Goal: Task Accomplishment & Management: Use online tool/utility

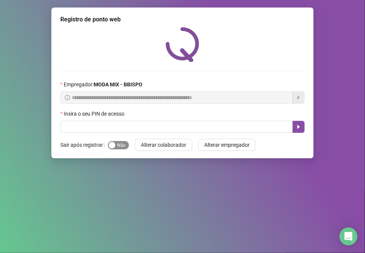
click at [109, 149] on div "button" at bounding box center [112, 145] width 7 height 7
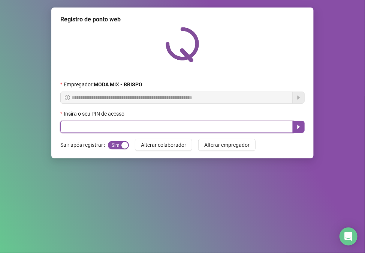
click at [99, 129] on input "text" at bounding box center [176, 127] width 233 height 12
type input "*****"
click at [303, 126] on button "button" at bounding box center [299, 127] width 12 height 12
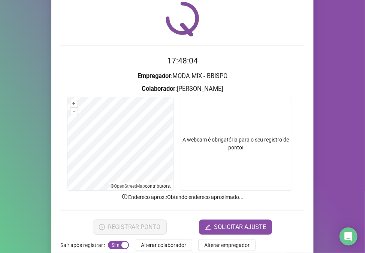
scroll to position [39, 0]
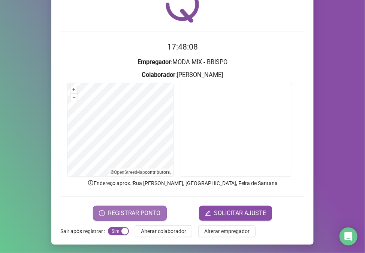
click at [111, 209] on span "REGISTRAR PONTO" at bounding box center [134, 213] width 53 height 9
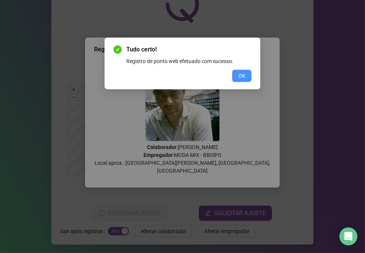
click at [241, 75] on span "OK" at bounding box center [242, 76] width 7 height 8
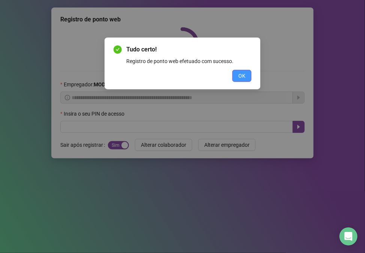
scroll to position [0, 0]
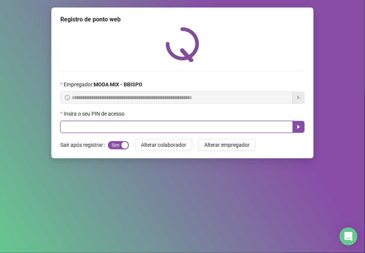
click at [120, 129] on input "text" at bounding box center [176, 127] width 233 height 12
type input "*****"
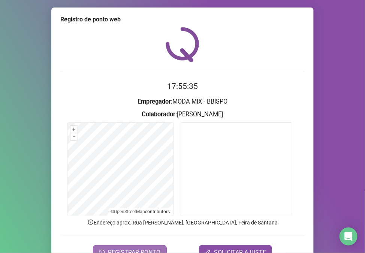
click at [125, 248] on button "REGISTRAR PONTO" at bounding box center [130, 252] width 74 height 15
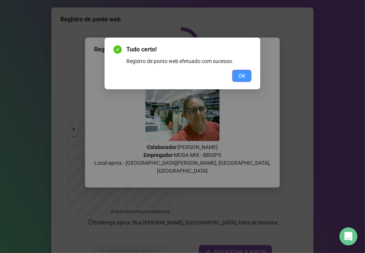
click at [246, 72] on button "OK" at bounding box center [242, 76] width 19 height 12
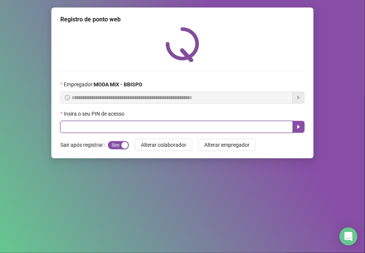
click at [197, 129] on input "text" at bounding box center [176, 127] width 233 height 12
type input "*****"
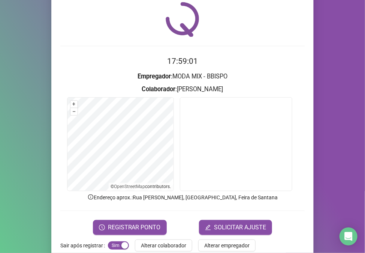
scroll to position [39, 0]
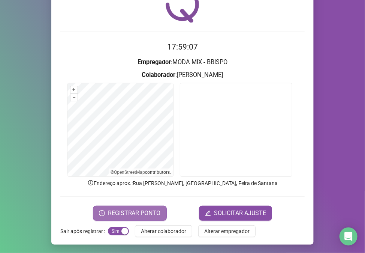
click at [124, 212] on span "REGISTRAR PONTO" at bounding box center [134, 213] width 53 height 9
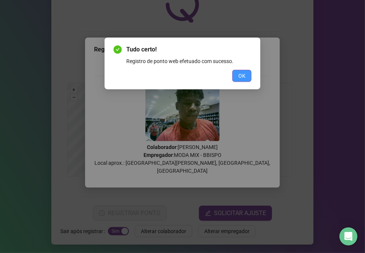
click at [236, 78] on button "OK" at bounding box center [242, 76] width 19 height 12
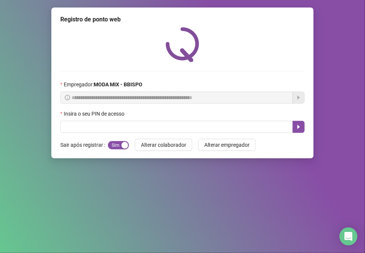
scroll to position [0, 0]
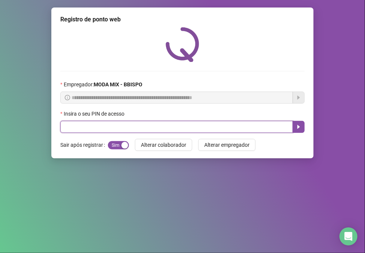
click at [140, 129] on input "text" at bounding box center [176, 127] width 233 height 12
type input "*****"
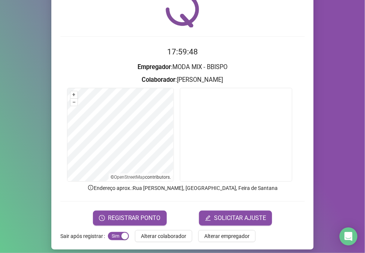
scroll to position [39, 0]
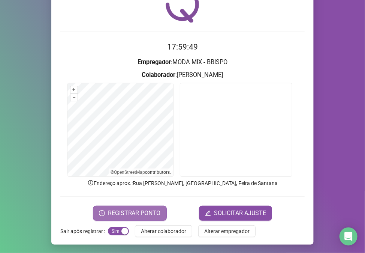
click at [96, 210] on button "REGISTRAR PONTO" at bounding box center [130, 213] width 74 height 15
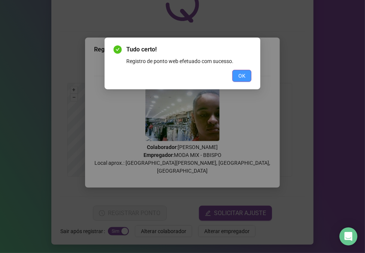
click at [248, 74] on button "OK" at bounding box center [242, 76] width 19 height 12
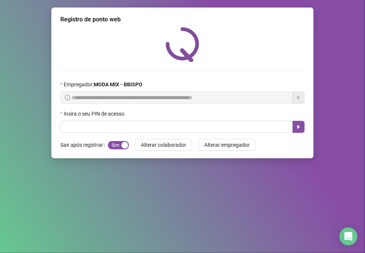
scroll to position [0, 0]
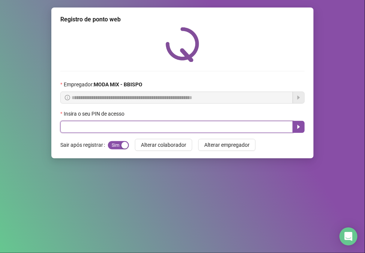
click at [92, 126] on input "text" at bounding box center [176, 127] width 233 height 12
type input "*****"
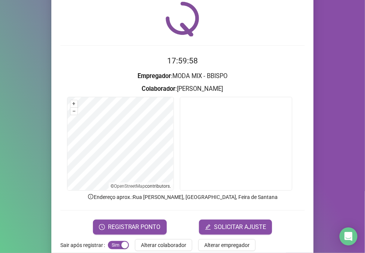
scroll to position [39, 0]
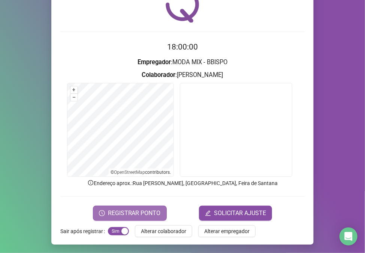
click at [140, 210] on span "REGISTRAR PONTO" at bounding box center [134, 213] width 53 height 9
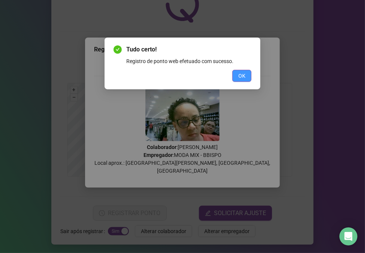
click at [241, 72] on span "OK" at bounding box center [242, 76] width 7 height 8
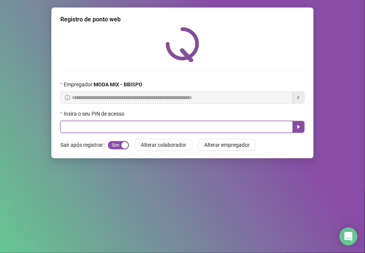
click at [69, 128] on input "text" at bounding box center [176, 127] width 233 height 12
type input "*****"
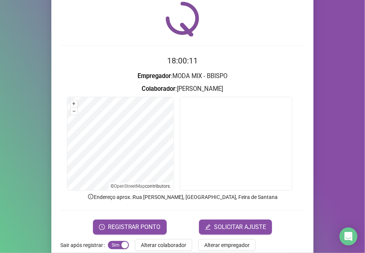
scroll to position [39, 0]
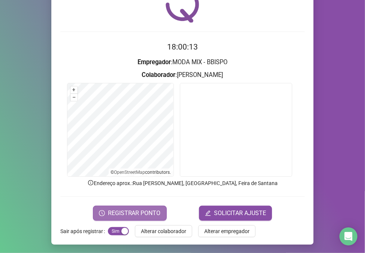
click at [138, 213] on span "REGISTRAR PONTO" at bounding box center [134, 213] width 53 height 9
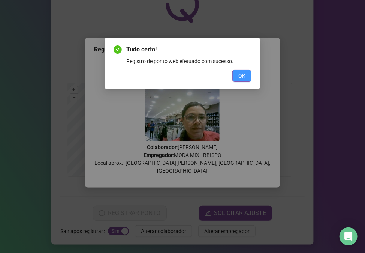
click at [246, 77] on button "OK" at bounding box center [242, 76] width 19 height 12
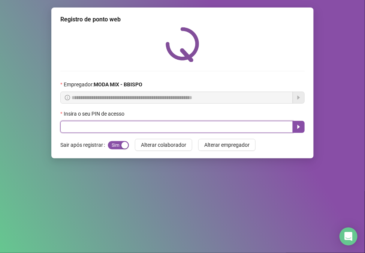
click at [95, 126] on input "text" at bounding box center [176, 127] width 233 height 12
type input "*****"
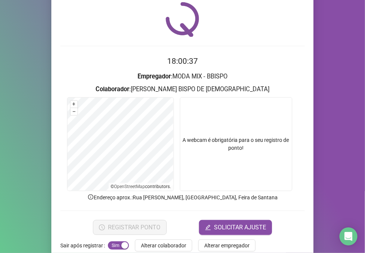
scroll to position [39, 0]
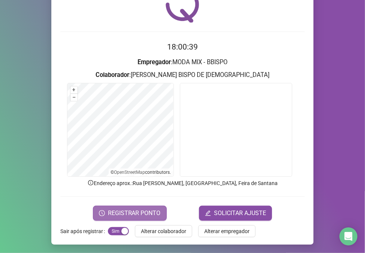
click at [117, 214] on span "REGISTRAR PONTO" at bounding box center [134, 213] width 53 height 9
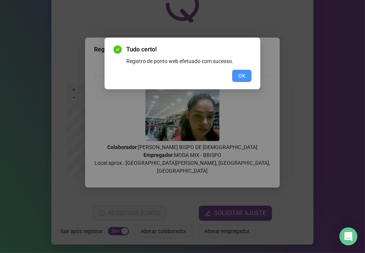
click at [238, 74] on button "OK" at bounding box center [242, 76] width 19 height 12
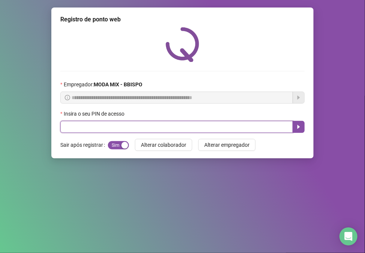
click at [93, 133] on input "text" at bounding box center [176, 127] width 233 height 12
type input "*****"
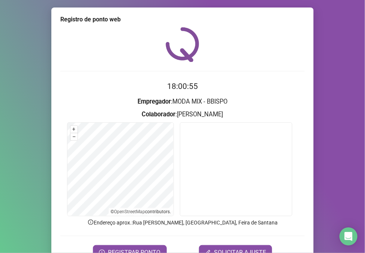
scroll to position [39, 0]
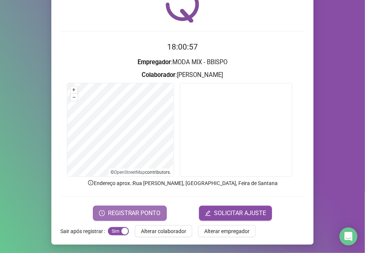
click at [119, 211] on span "REGISTRAR PONTO" at bounding box center [134, 213] width 53 height 9
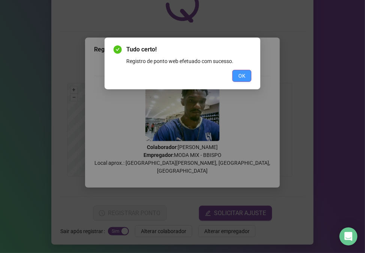
click at [240, 72] on span "OK" at bounding box center [242, 76] width 7 height 8
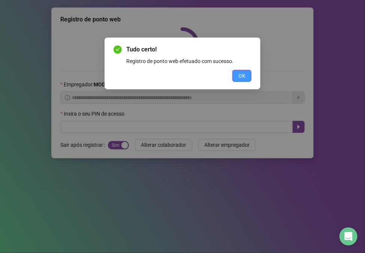
scroll to position [0, 0]
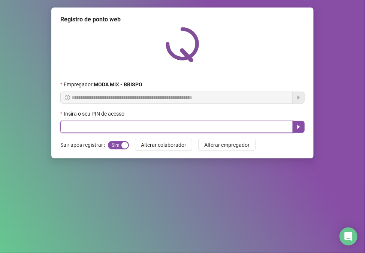
click at [77, 126] on input "text" at bounding box center [176, 127] width 233 height 12
type input "*****"
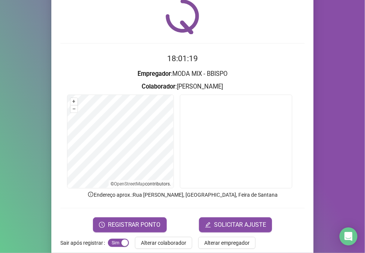
scroll to position [39, 0]
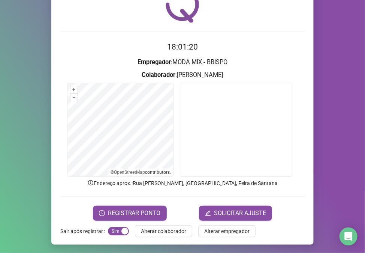
click at [113, 203] on form "18:01:20 Empregador : MODA MIX - BBISPO Colaborador : [PERSON_NAME] + – ⇧ › © O…" at bounding box center [182, 130] width 245 height 179
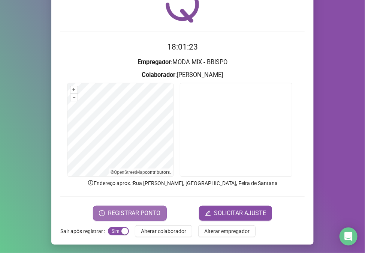
click at [136, 211] on span "REGISTRAR PONTO" at bounding box center [134, 213] width 53 height 9
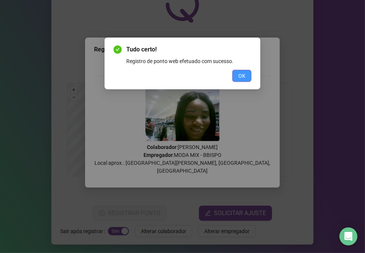
click at [247, 77] on button "OK" at bounding box center [242, 76] width 19 height 12
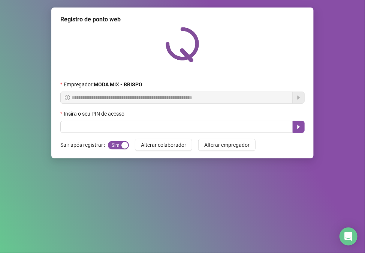
scroll to position [0, 0]
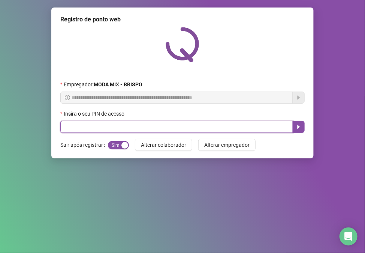
click at [167, 123] on input "text" at bounding box center [176, 127] width 233 height 12
type input "*****"
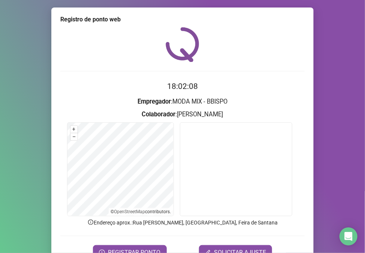
scroll to position [20, 0]
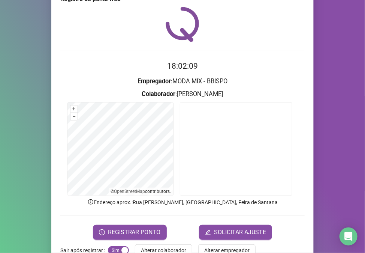
click at [139, 223] on form "18:02:09 Empregador : MODA MIX - BBISPO Colaborador : [PERSON_NAME] + – ⇧ › © O…" at bounding box center [182, 149] width 245 height 179
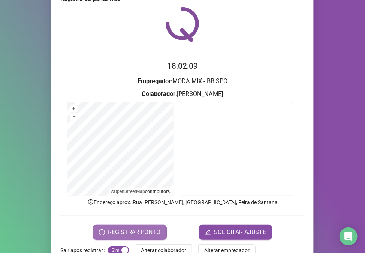
drag, startPoint x: 141, startPoint y: 229, endPoint x: 147, endPoint y: 224, distance: 8.0
click at [144, 227] on button "REGISTRAR PONTO" at bounding box center [130, 232] width 74 height 15
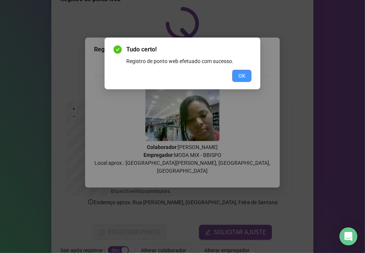
click at [239, 77] on span "OK" at bounding box center [242, 76] width 7 height 8
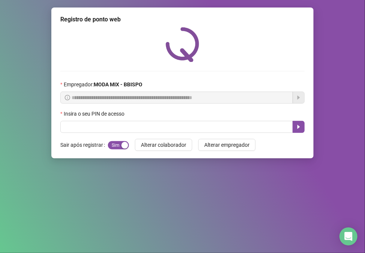
scroll to position [0, 0]
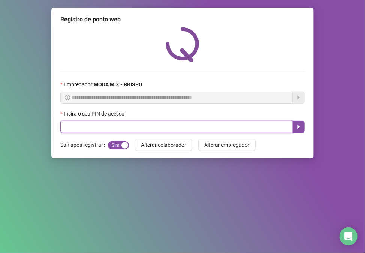
click at [129, 127] on input "text" at bounding box center [176, 127] width 233 height 12
type input "*****"
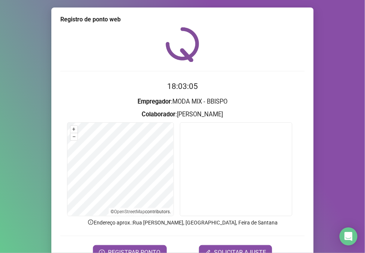
scroll to position [39, 0]
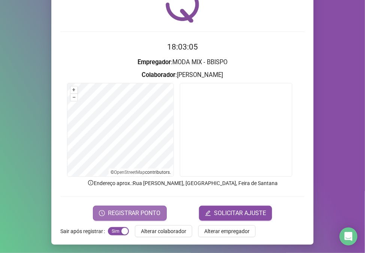
click at [150, 214] on span "REGISTRAR PONTO" at bounding box center [134, 213] width 53 height 9
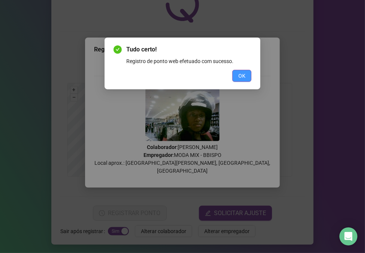
click at [248, 72] on button "OK" at bounding box center [242, 76] width 19 height 12
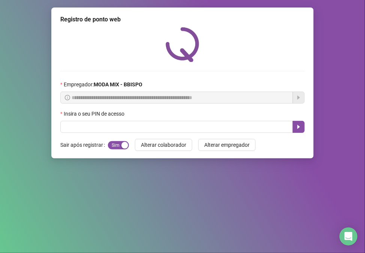
scroll to position [0, 0]
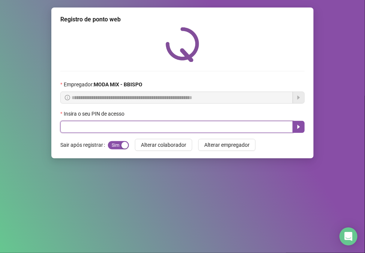
click at [217, 125] on input "text" at bounding box center [176, 127] width 233 height 12
type input "*****"
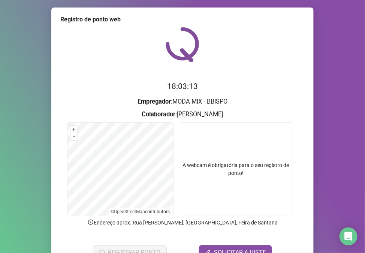
scroll to position [39, 0]
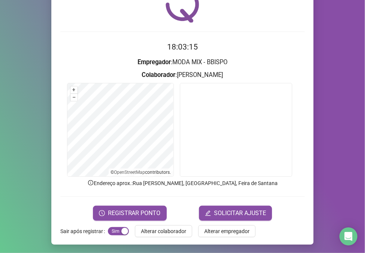
click at [141, 220] on div "Registro de ponto web 18:03:15 Empregador : MODA MIX - BBISPO Colaborador : [PE…" at bounding box center [182, 106] width 263 height 276
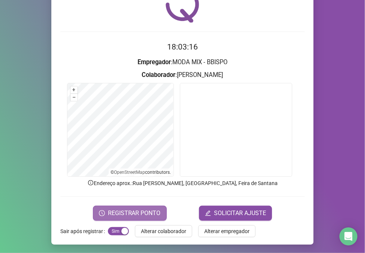
click at [143, 211] on span "REGISTRAR PONTO" at bounding box center [134, 213] width 53 height 9
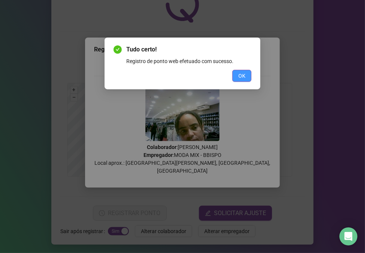
click at [244, 72] on span "OK" at bounding box center [242, 76] width 7 height 8
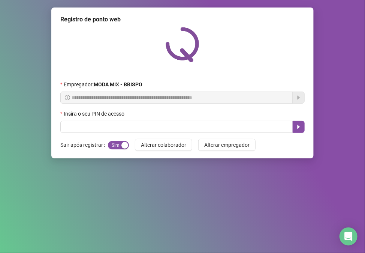
scroll to position [0, 0]
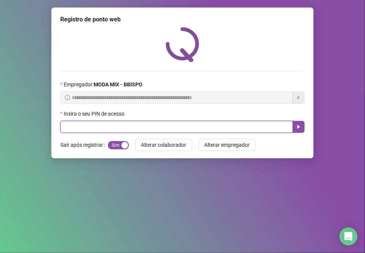
click at [200, 124] on input "text" at bounding box center [176, 127] width 233 height 12
type input "*****"
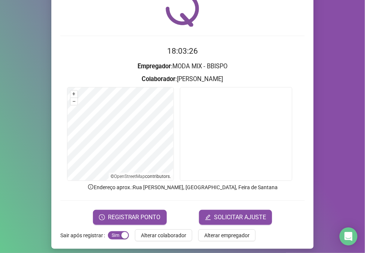
scroll to position [39, 0]
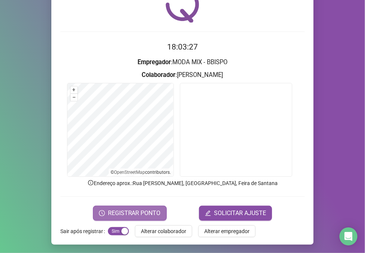
click at [121, 215] on span "REGISTRAR PONTO" at bounding box center [134, 213] width 53 height 9
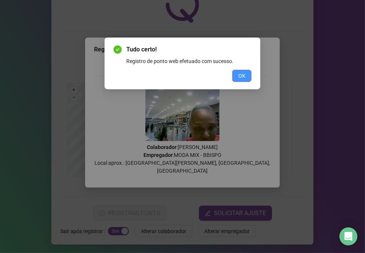
drag, startPoint x: 235, startPoint y: 80, endPoint x: 239, endPoint y: 76, distance: 5.3
click at [237, 79] on button "OK" at bounding box center [242, 76] width 19 height 12
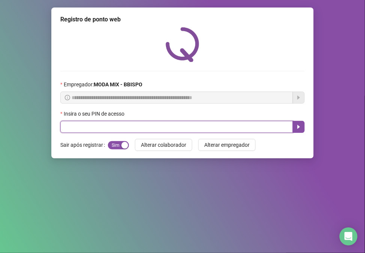
click at [80, 132] on input "text" at bounding box center [176, 127] width 233 height 12
type input "*****"
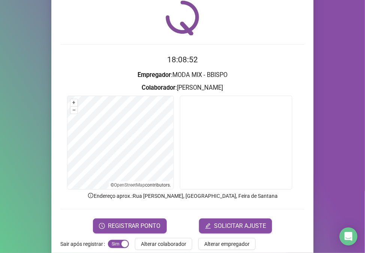
scroll to position [39, 0]
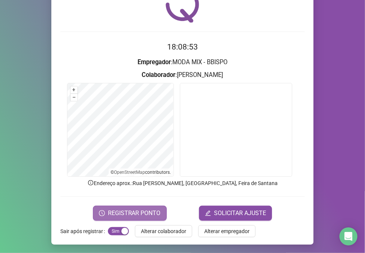
click at [106, 206] on button "REGISTRAR PONTO" at bounding box center [130, 213] width 74 height 15
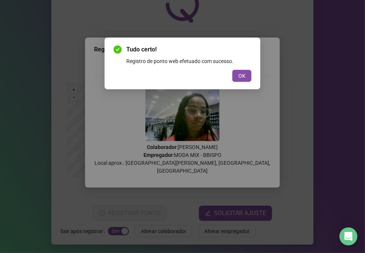
click at [238, 83] on div "Tudo certo! Registro de ponto web efetuado com sucesso. OK" at bounding box center [183, 64] width 156 height 52
click at [243, 78] on span "OK" at bounding box center [242, 76] width 7 height 8
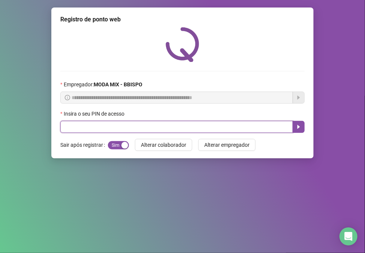
click at [118, 128] on input "text" at bounding box center [176, 127] width 233 height 12
type input "*****"
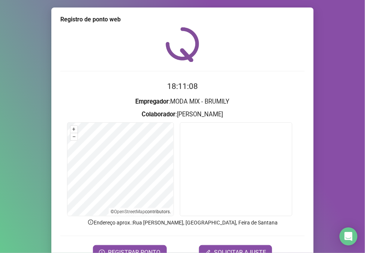
scroll to position [39, 0]
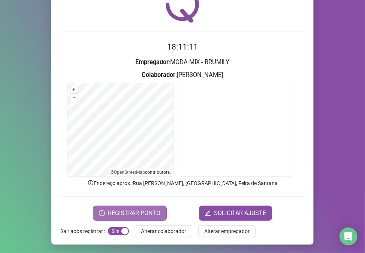
click at [129, 207] on button "REGISTRAR PONTO" at bounding box center [130, 213] width 74 height 15
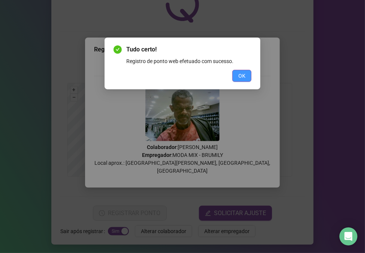
click at [238, 71] on button "OK" at bounding box center [242, 76] width 19 height 12
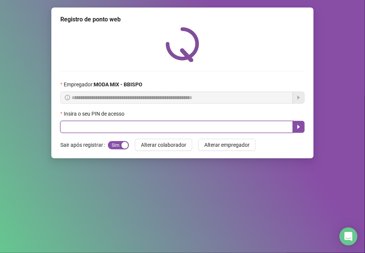
click at [152, 129] on input "text" at bounding box center [176, 127] width 233 height 12
type input "*****"
click at [165, 128] on input "*****" at bounding box center [176, 127] width 233 height 12
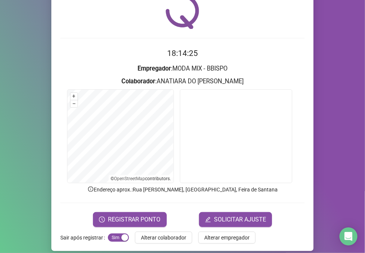
scroll to position [39, 0]
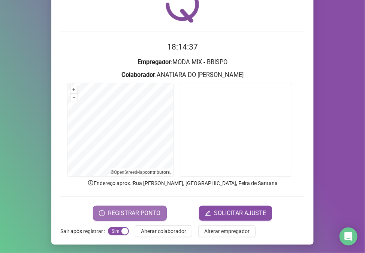
click at [146, 207] on button "REGISTRAR PONTO" at bounding box center [130, 213] width 74 height 15
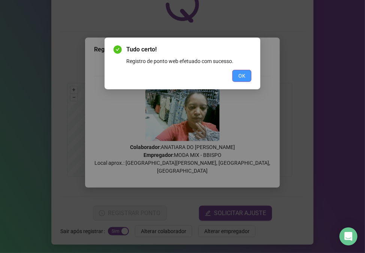
click at [245, 77] on span "OK" at bounding box center [242, 76] width 7 height 8
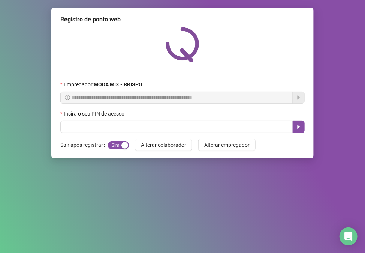
scroll to position [0, 0]
